Goal: Check status: Check status

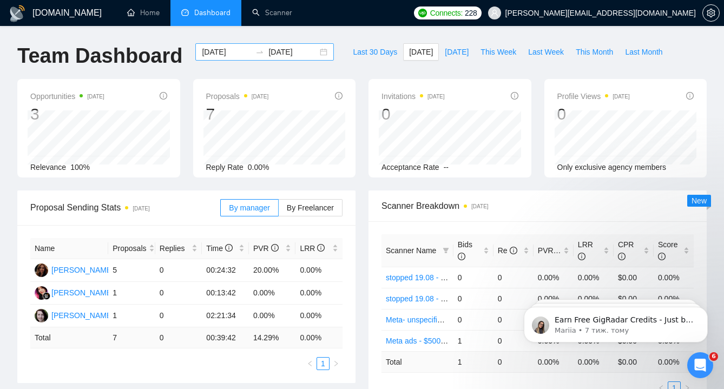
click at [312, 51] on div "[DATE] [DATE]" at bounding box center [264, 51] width 139 height 17
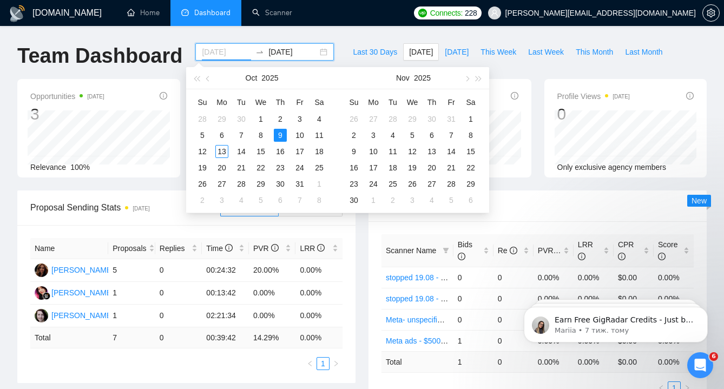
type input "[DATE]"
click at [282, 135] on div "9" at bounding box center [280, 135] width 13 height 13
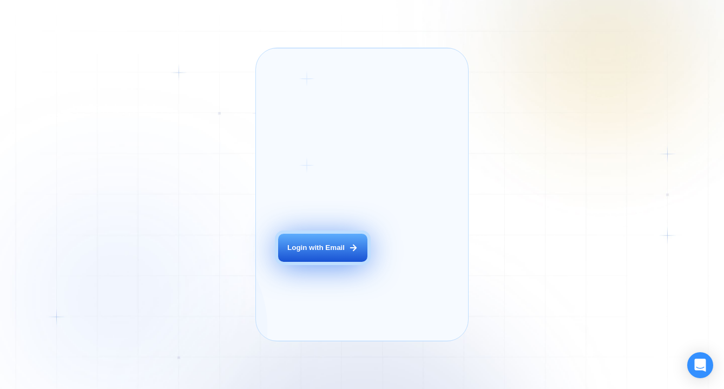
click at [325, 253] on div "Login with Email" at bounding box center [315, 248] width 57 height 10
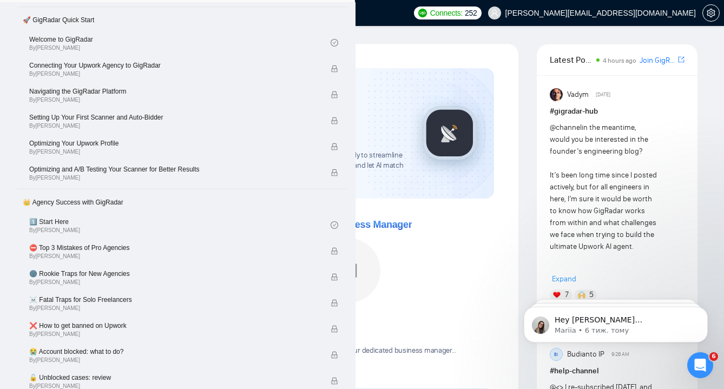
click at [202, 14] on link "Dashboard" at bounding box center [205, 12] width 49 height 9
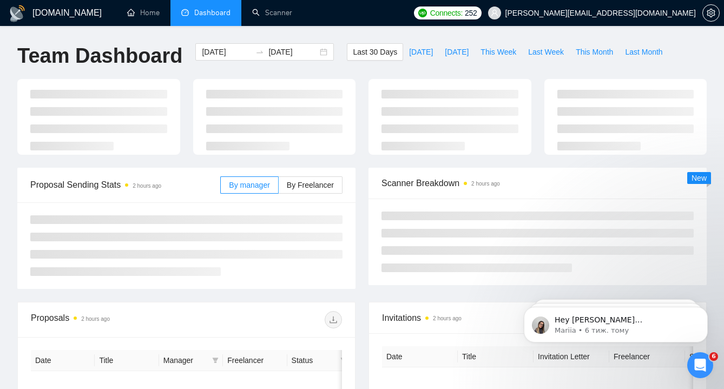
type input "2025-09-13"
type input "2025-10-13"
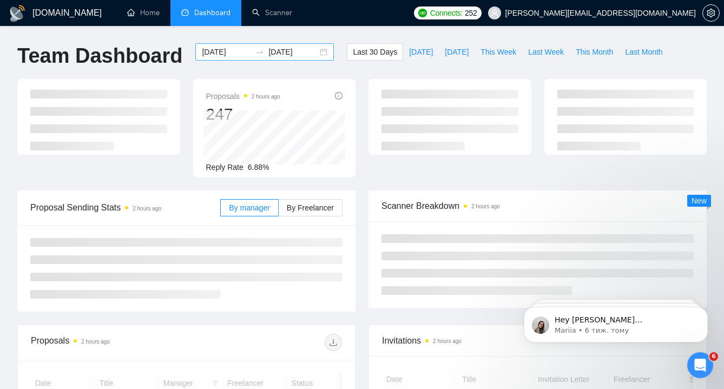
click at [317, 53] on div "2025-09-13 2025-10-13" at bounding box center [264, 51] width 139 height 17
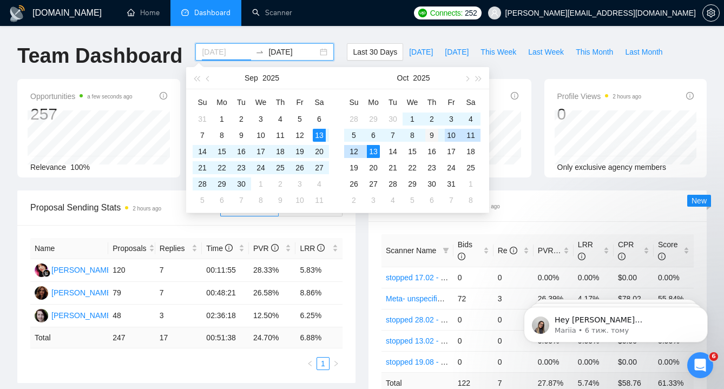
type input "[DATE]"
click at [430, 135] on div "9" at bounding box center [431, 135] width 13 height 13
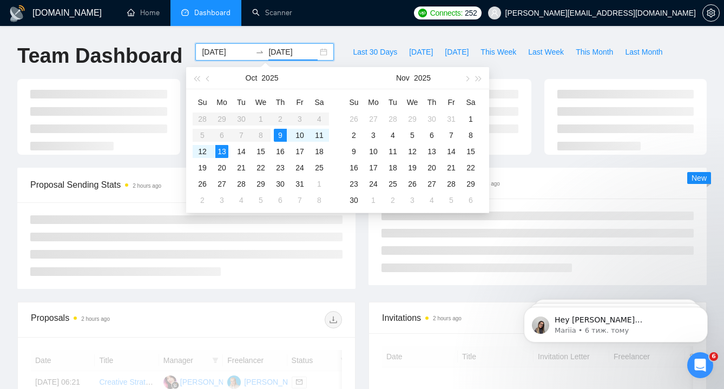
type input "[DATE]"
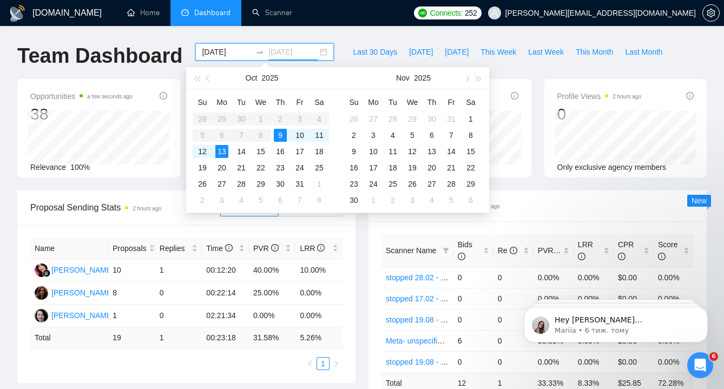
click at [281, 134] on div "9" at bounding box center [280, 135] width 13 height 13
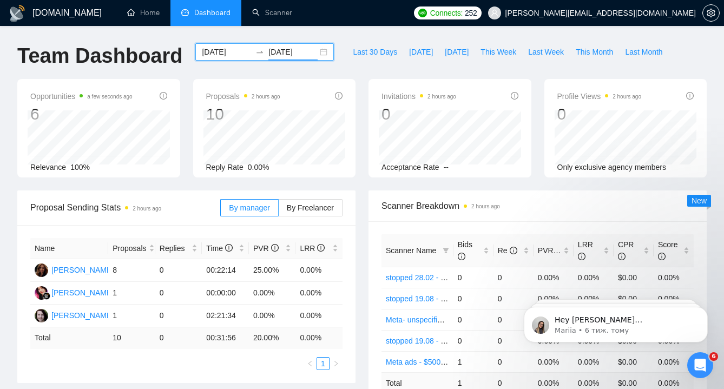
click at [315, 55] on div "[DATE] [DATE]" at bounding box center [264, 51] width 139 height 17
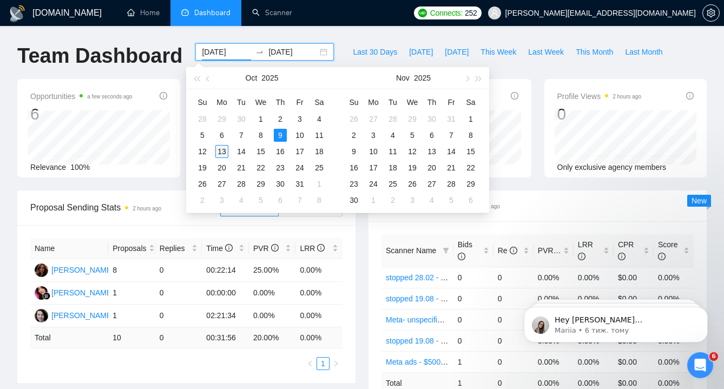
type input "2025-10-13"
click at [220, 154] on div "13" at bounding box center [221, 151] width 13 height 13
type input "2025-10-13"
